Goal: Find contact information: Find contact information

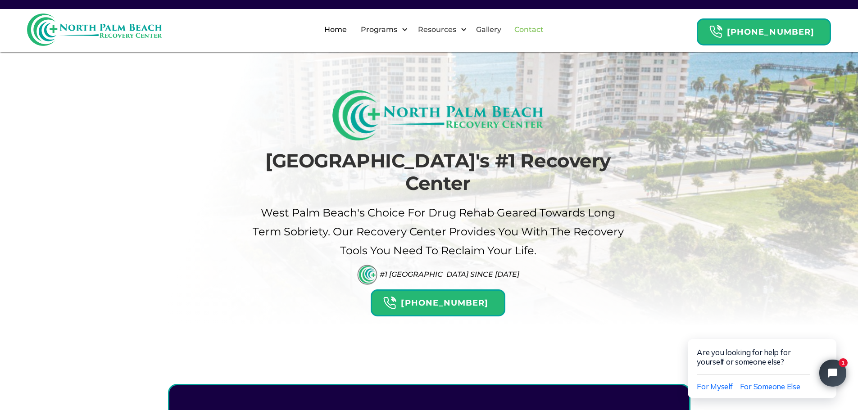
click at [549, 27] on link "Contact" at bounding box center [529, 29] width 40 height 29
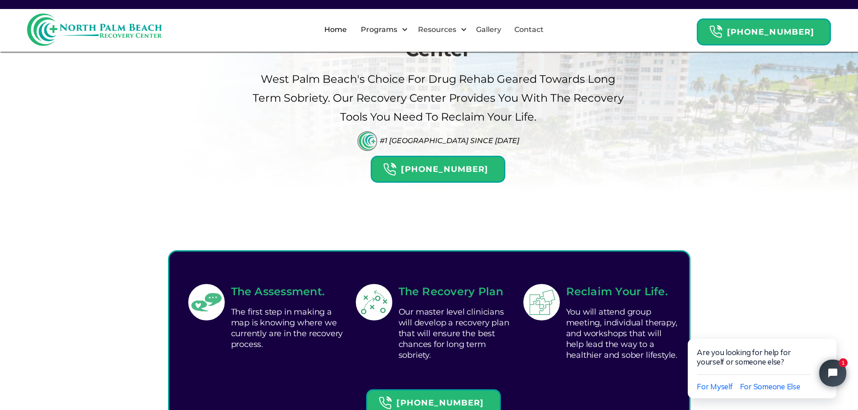
scroll to position [270, 0]
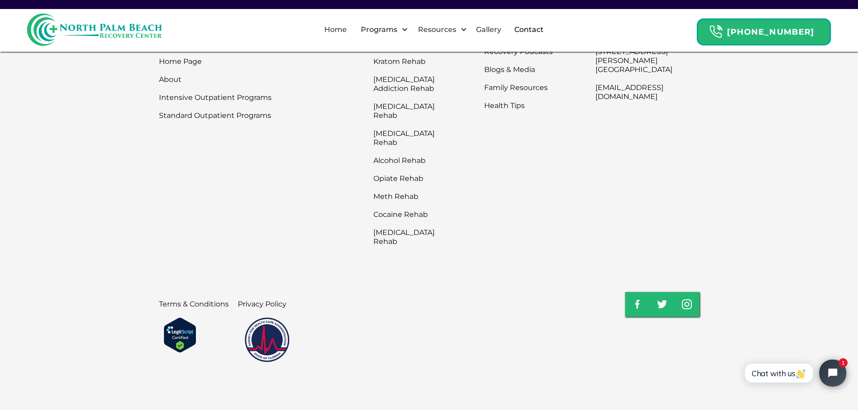
scroll to position [567, 0]
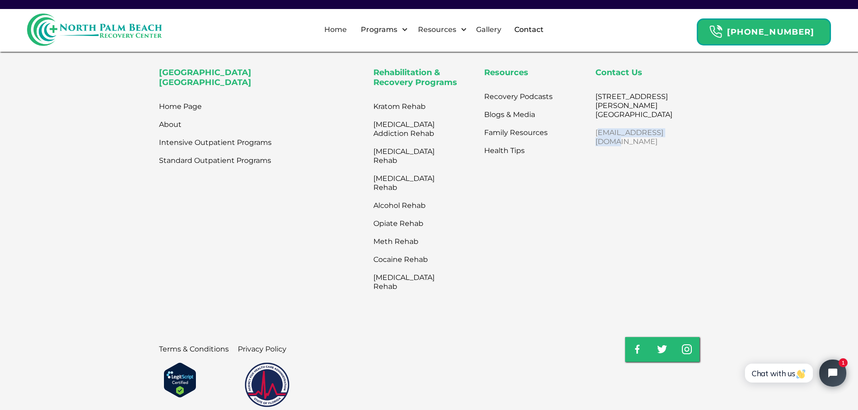
drag, startPoint x: 676, startPoint y: 140, endPoint x: 590, endPoint y: 148, distance: 86.0
click at [595, 148] on div "Contact Us [STREET_ADDRESS][PERSON_NAME] [EMAIL_ADDRESS][DOMAIN_NAME]" at bounding box center [647, 181] width 104 height 227
click at [581, 205] on div "[GEOGRAPHIC_DATA] Home Page About Intensive Outpatient Programs Standard Outpat…" at bounding box center [429, 181] width 540 height 227
drag, startPoint x: 584, startPoint y: 135, endPoint x: 679, endPoint y: 143, distance: 94.9
click at [679, 143] on div "[GEOGRAPHIC_DATA] Home Page About Intensive Outpatient Programs Standard Outpat…" at bounding box center [429, 181] width 540 height 227
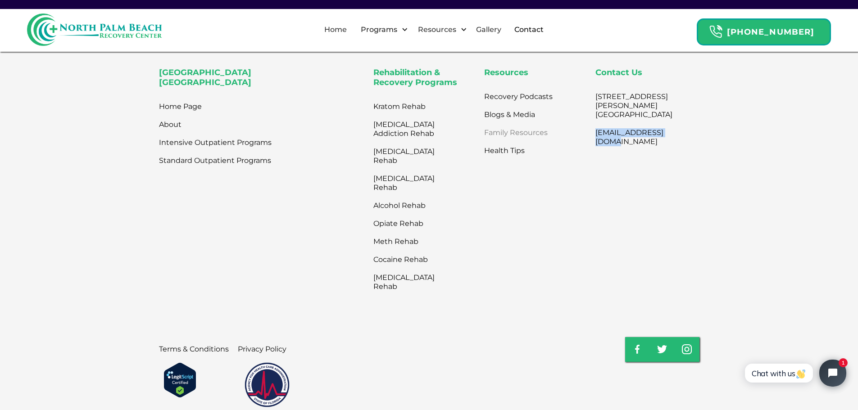
copy link "[EMAIL_ADDRESS][DOMAIN_NAME]"
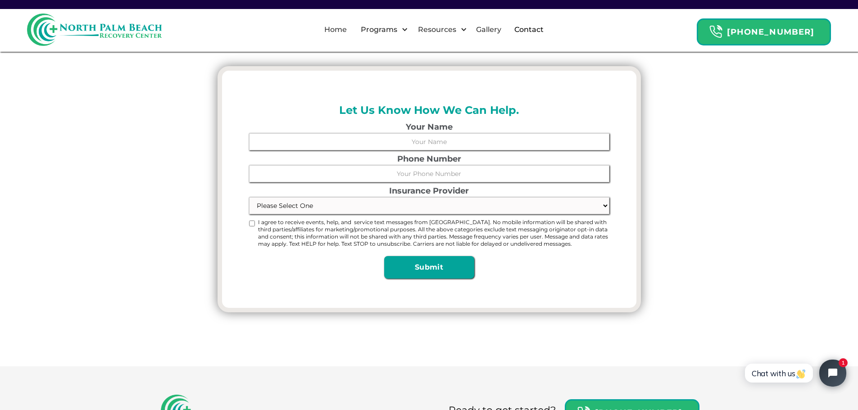
scroll to position [0, 0]
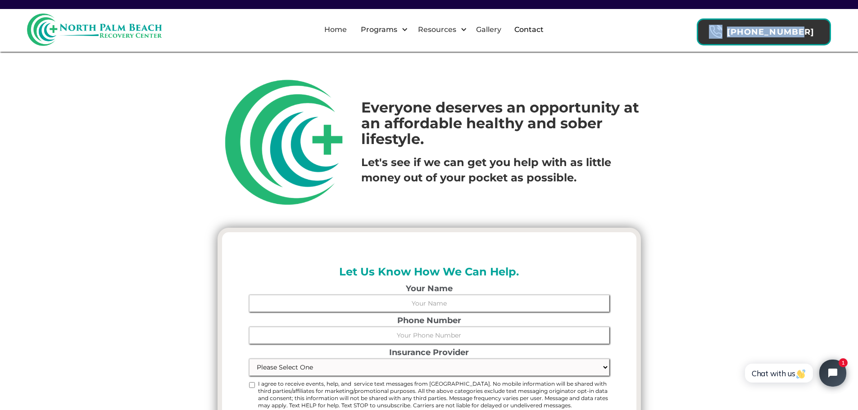
drag, startPoint x: 818, startPoint y: 13, endPoint x: 743, endPoint y: 36, distance: 78.8
click at [743, 36] on div "Home Programs By Drug [MEDICAL_DATA] Addiction Rehab Alcohol Rehab [MEDICAL_DAT…" at bounding box center [429, 29] width 858 height 41
click at [773, 59] on div "Everyone deserves an opportunity at an affordable healthy and sober lifestyle. …" at bounding box center [429, 250] width 858 height 501
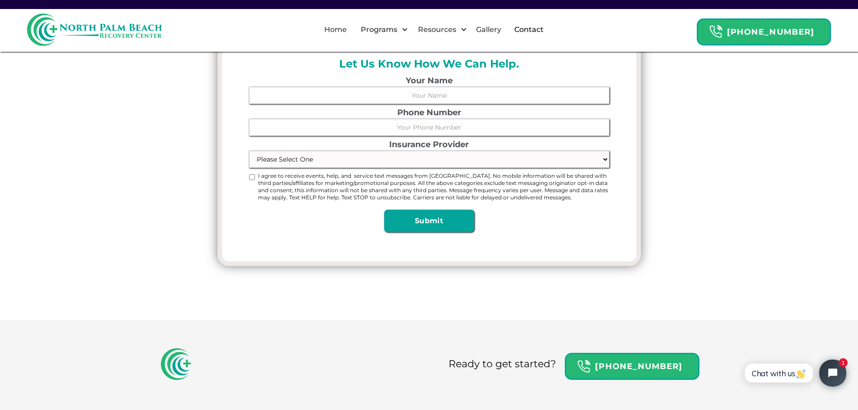
scroll to position [315, 0]
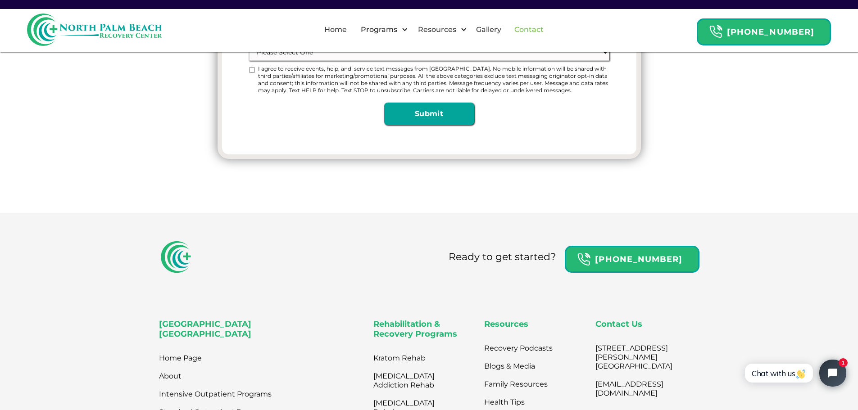
click at [541, 18] on link "Contact" at bounding box center [529, 29] width 40 height 29
click at [541, 24] on link "Contact" at bounding box center [529, 29] width 40 height 29
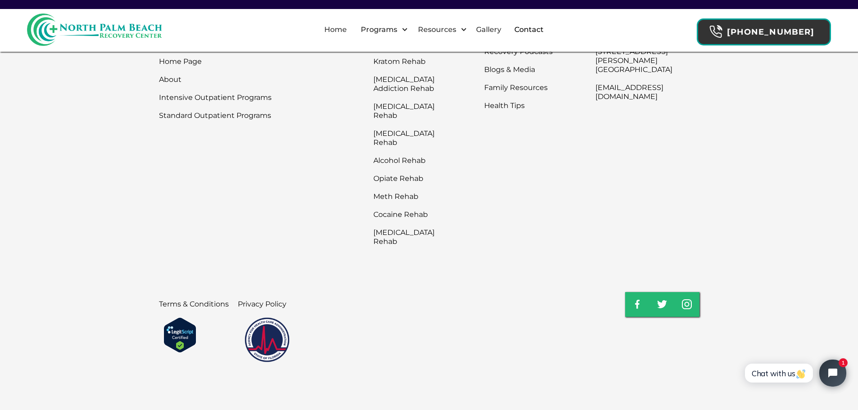
click at [810, 27] on strong "[PHONE_NUMBER]" at bounding box center [770, 32] width 87 height 10
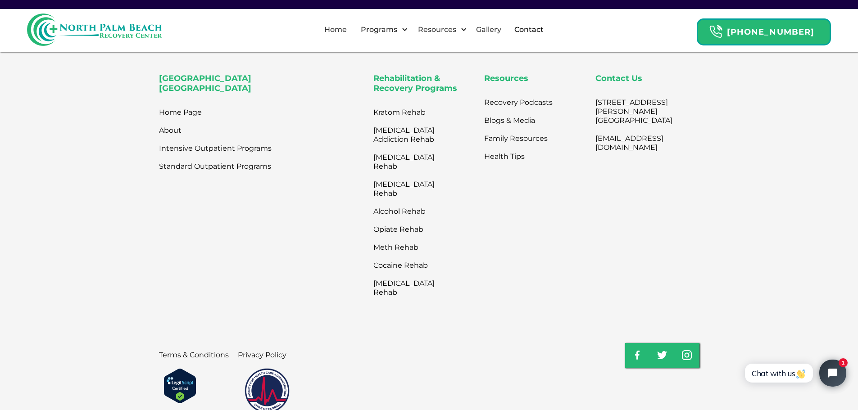
scroll to position [612, 0]
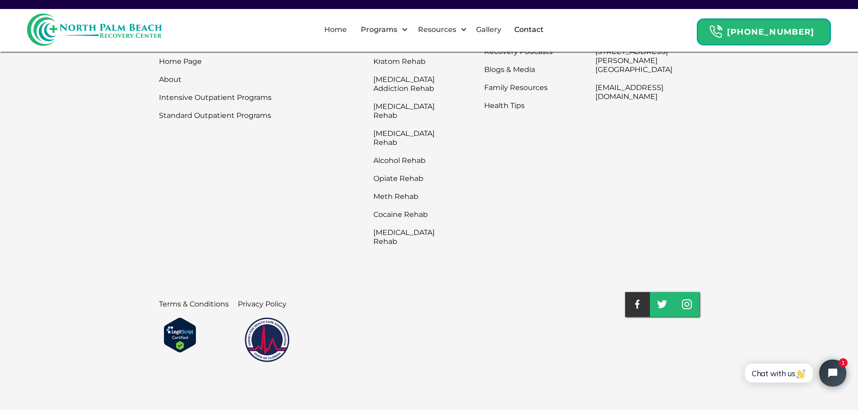
click at [645, 300] on link at bounding box center [637, 304] width 25 height 25
click at [640, 300] on link at bounding box center [637, 304] width 25 height 25
click at [632, 300] on link at bounding box center [637, 304] width 25 height 25
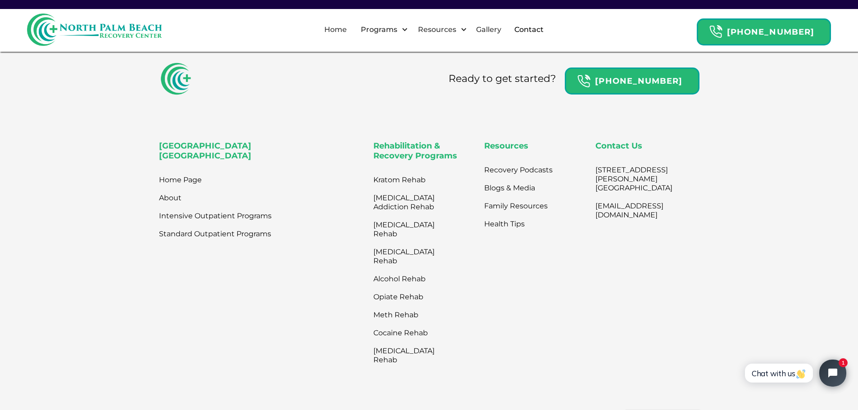
scroll to position [387, 0]
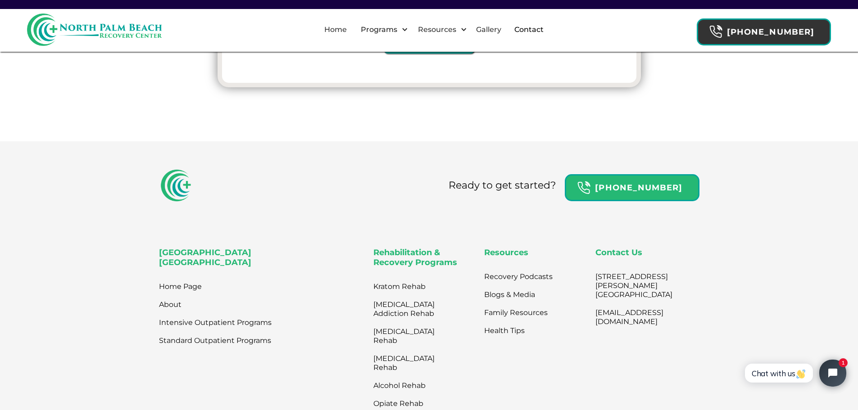
click at [809, 24] on div "[PHONE_NUMBER]" at bounding box center [764, 31] width 134 height 27
